Goal: Task Accomplishment & Management: Manage account settings

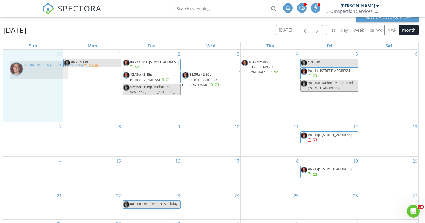
drag, startPoint x: 211, startPoint y: 69, endPoint x: 40, endPoint y: 73, distance: 171.9
click at [40, 73] on body "SPECTORA Brad Williams 360 Inspection Services, LLC Role: Inspector Change Role…" at bounding box center [212, 96] width 425 height 310
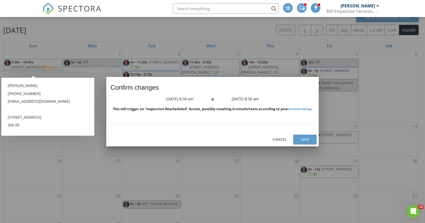
click at [308, 138] on div "Save" at bounding box center [305, 139] width 15 height 6
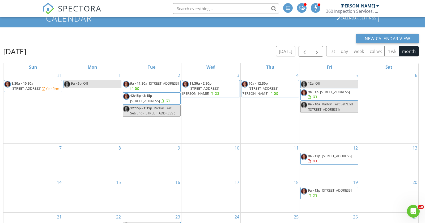
scroll to position [39, 0]
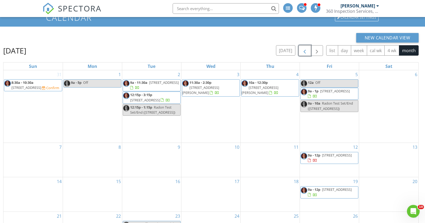
click at [306, 52] on span "button" at bounding box center [305, 51] width 6 height 6
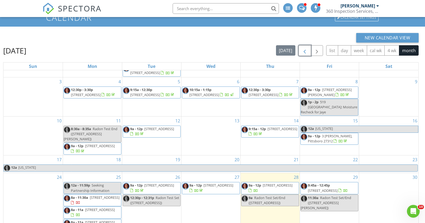
scroll to position [71, 0]
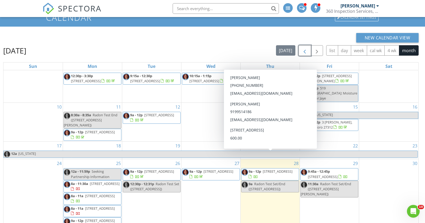
click at [263, 169] on span "2026 Cross Bones Blvd, Durham 27703" at bounding box center [278, 171] width 30 height 5
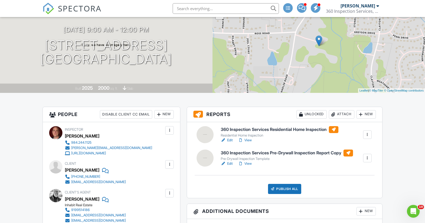
scroll to position [67, 0]
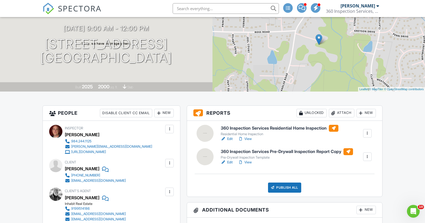
click at [251, 136] on link "View" at bounding box center [245, 138] width 14 height 5
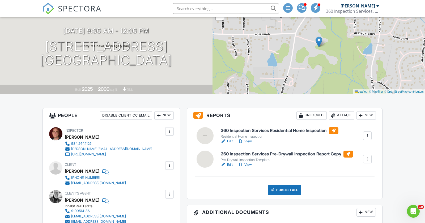
scroll to position [74, 0]
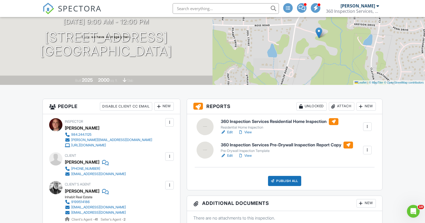
click at [248, 155] on link "View" at bounding box center [245, 155] width 14 height 5
click at [371, 149] on div at bounding box center [367, 150] width 9 height 9
click at [352, 190] on div "Delete" at bounding box center [351, 191] width 11 height 6
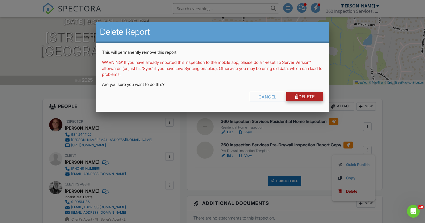
click at [313, 96] on link "Delete" at bounding box center [304, 97] width 37 height 10
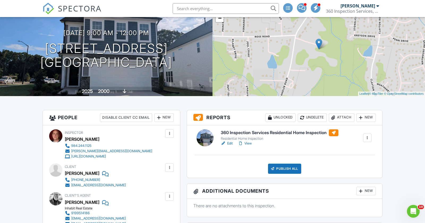
click at [231, 141] on link "Edit" at bounding box center [227, 143] width 12 height 5
